Goal: Information Seeking & Learning: Learn about a topic

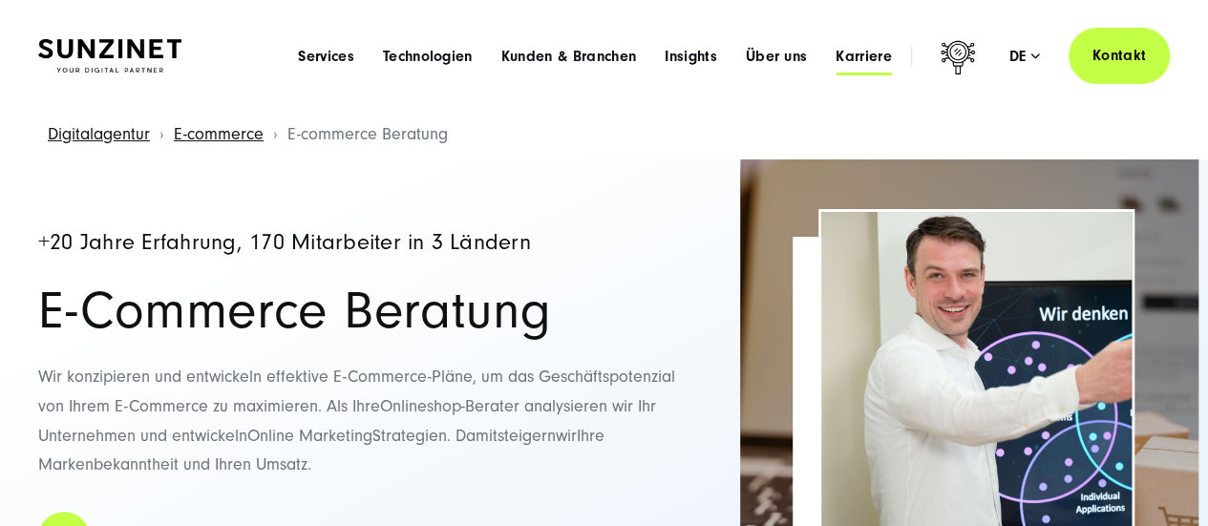
click at [863, 65] on span "Karriere" at bounding box center [864, 56] width 56 height 19
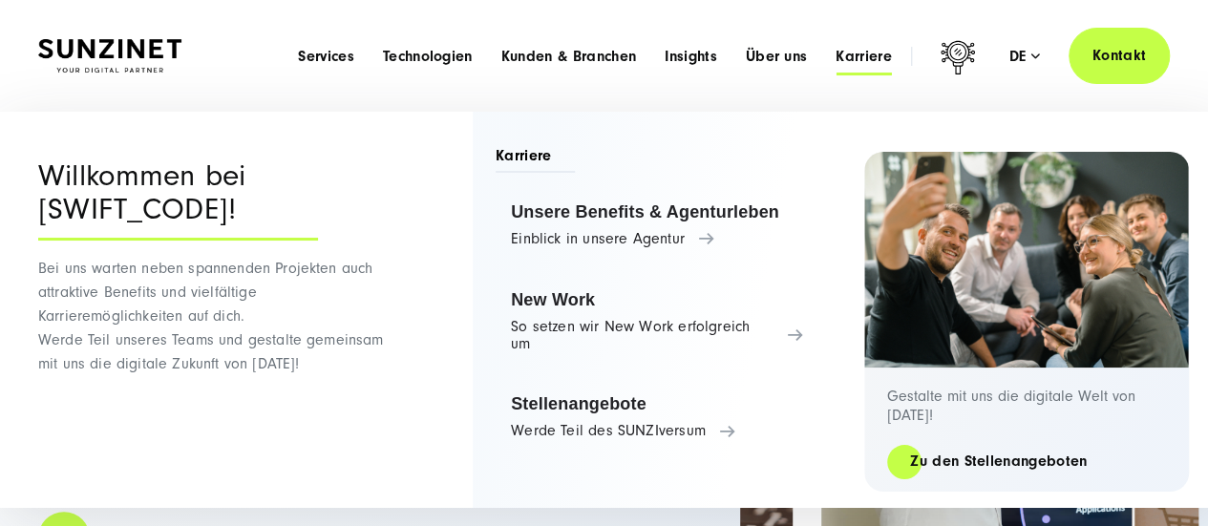
click at [863, 63] on span "Karriere" at bounding box center [864, 56] width 56 height 19
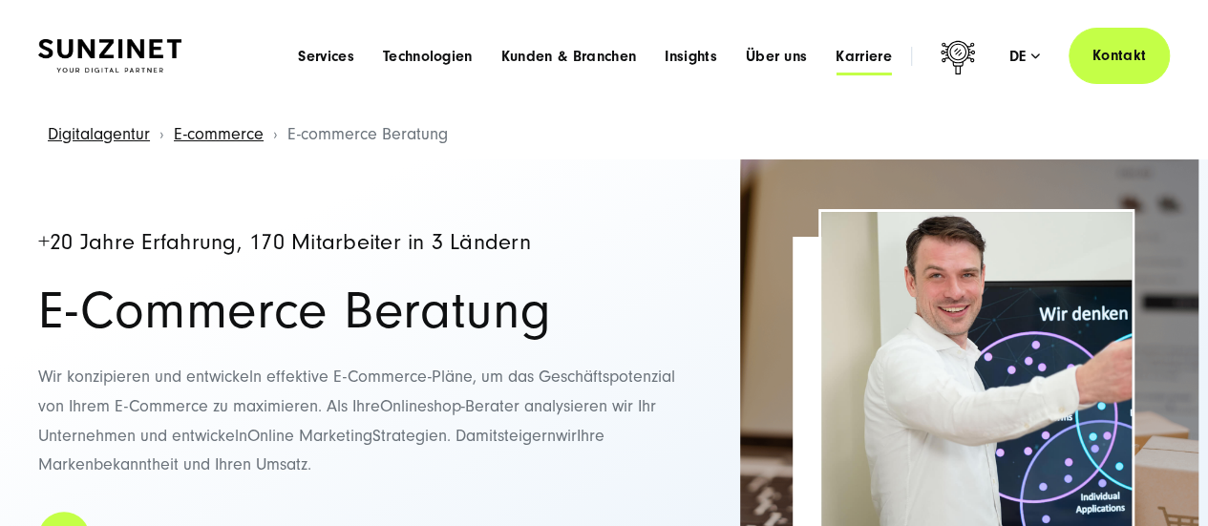
click at [862, 59] on span "Karriere" at bounding box center [864, 56] width 56 height 19
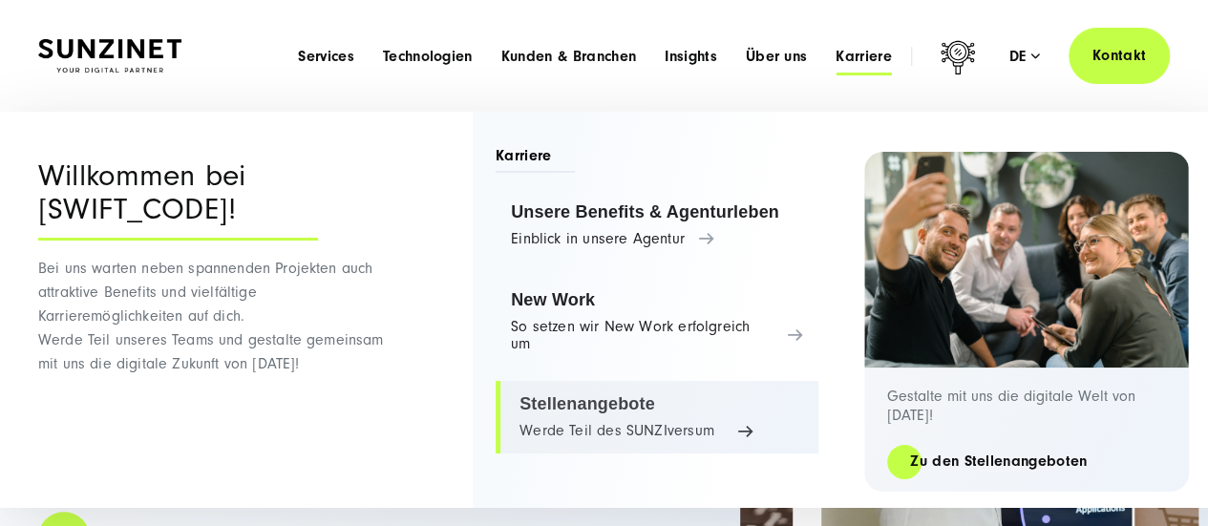
click at [582, 417] on link "Stellenangebote Werde Teil des SUNZIversum" at bounding box center [657, 417] width 323 height 73
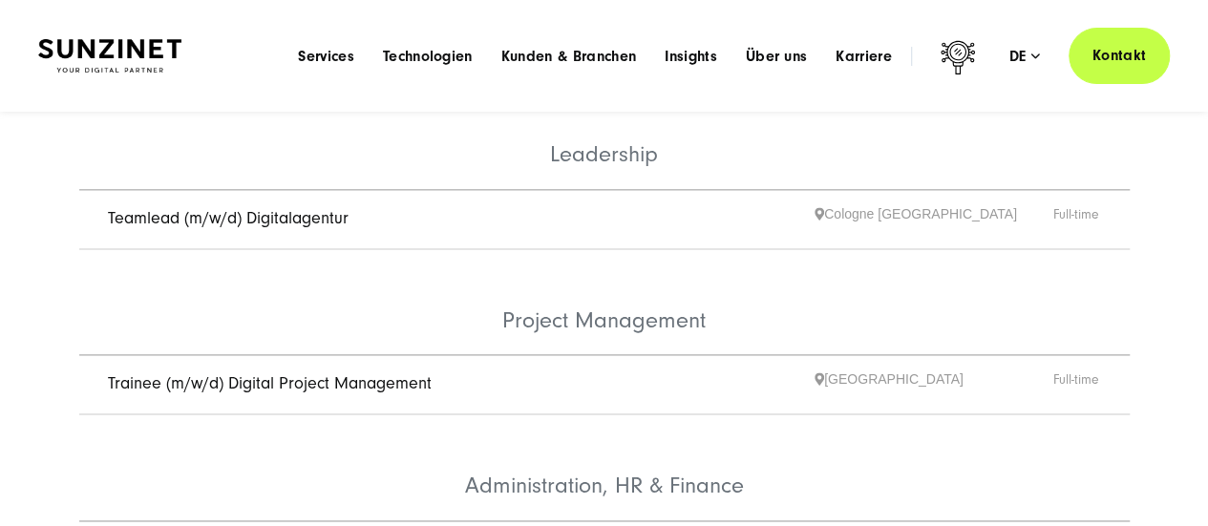
scroll to position [1152, 0]
click at [370, 371] on span "Trainee (m/w/d) Digital Project Management" at bounding box center [461, 386] width 707 height 30
click at [370, 374] on link "Trainee (m/w/d) Digital Project Management" at bounding box center [270, 384] width 324 height 20
